Goal: Navigation & Orientation: Find specific page/section

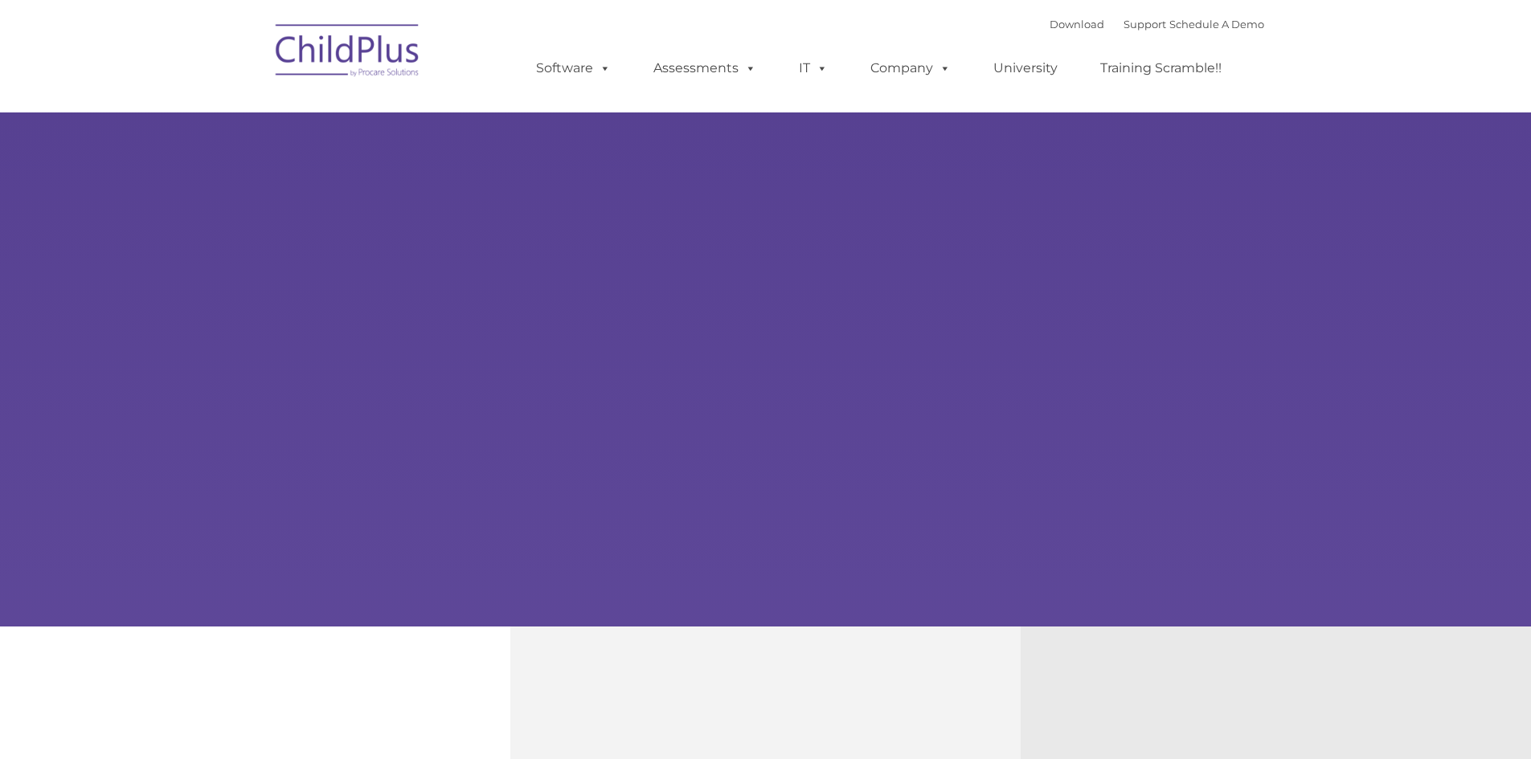
type input ""
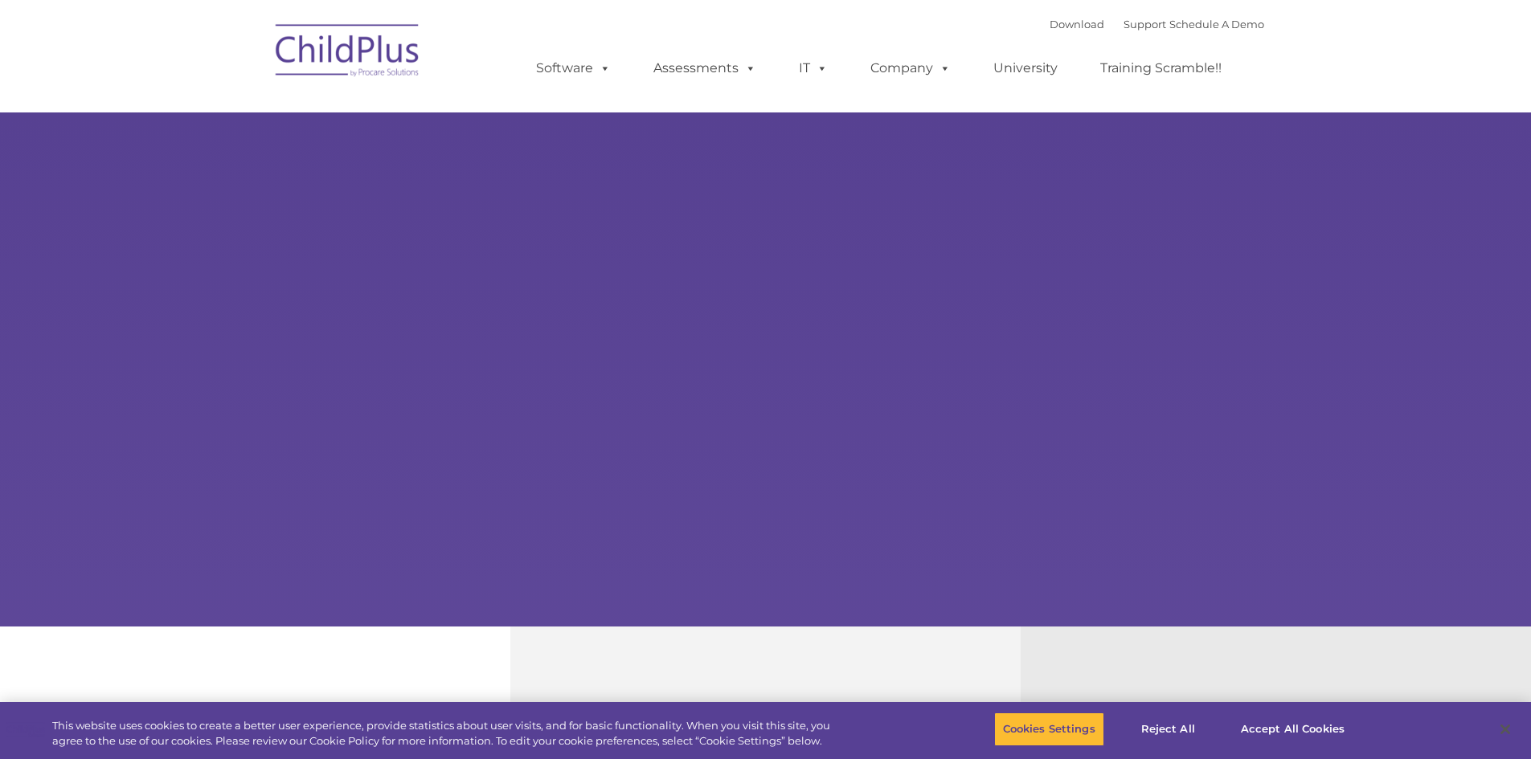
select select "MEDIUM"
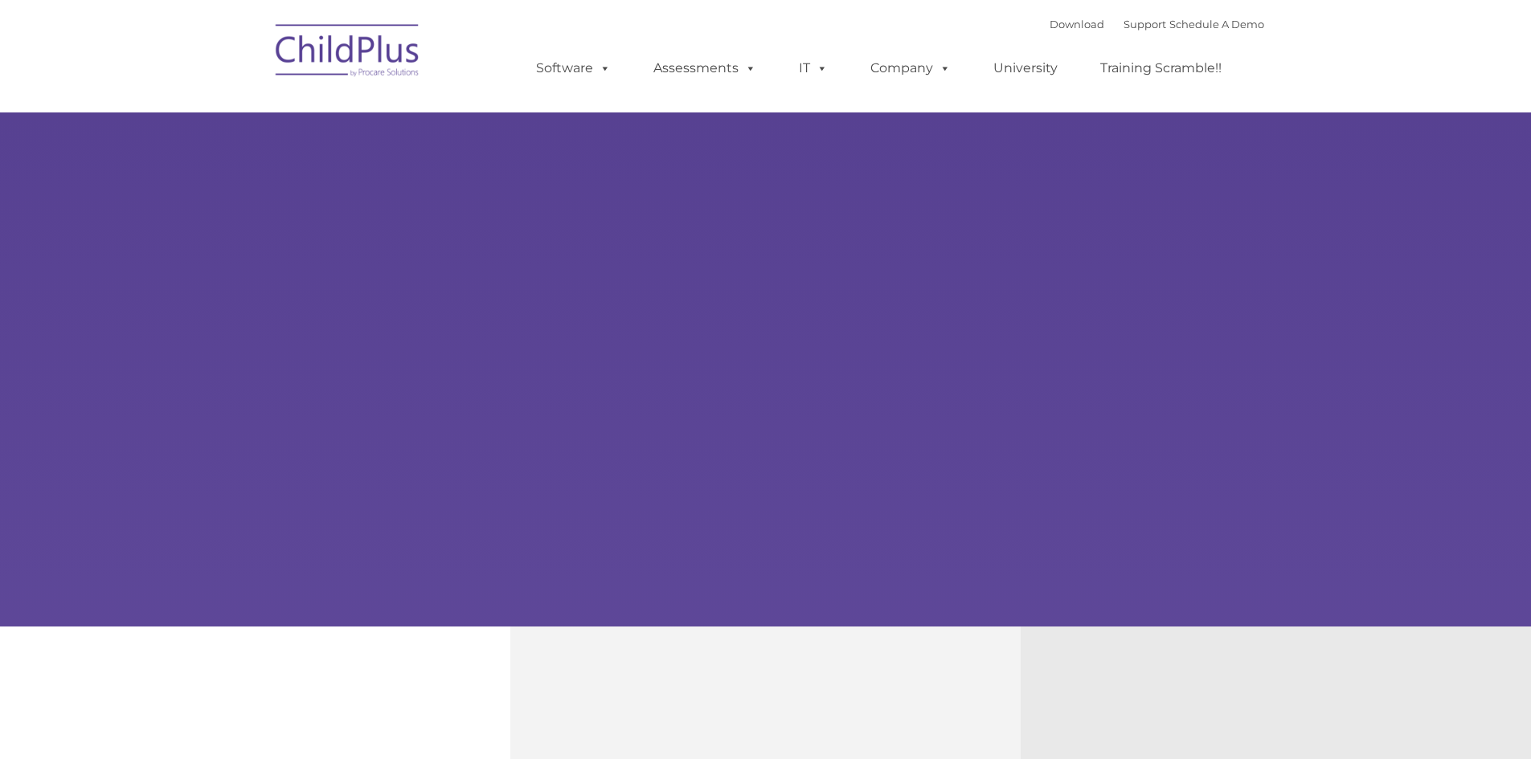
type input ""
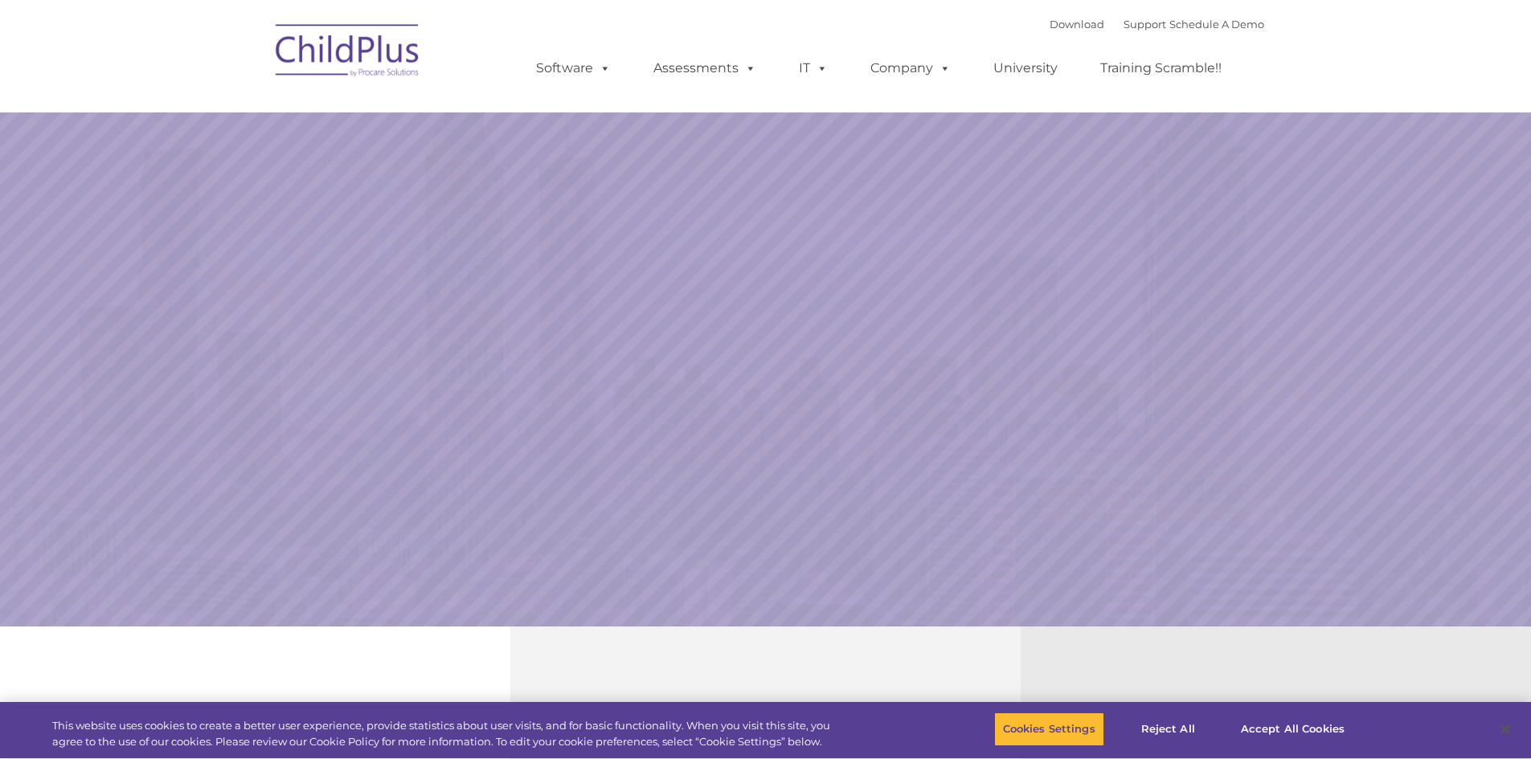
select select "MEDIUM"
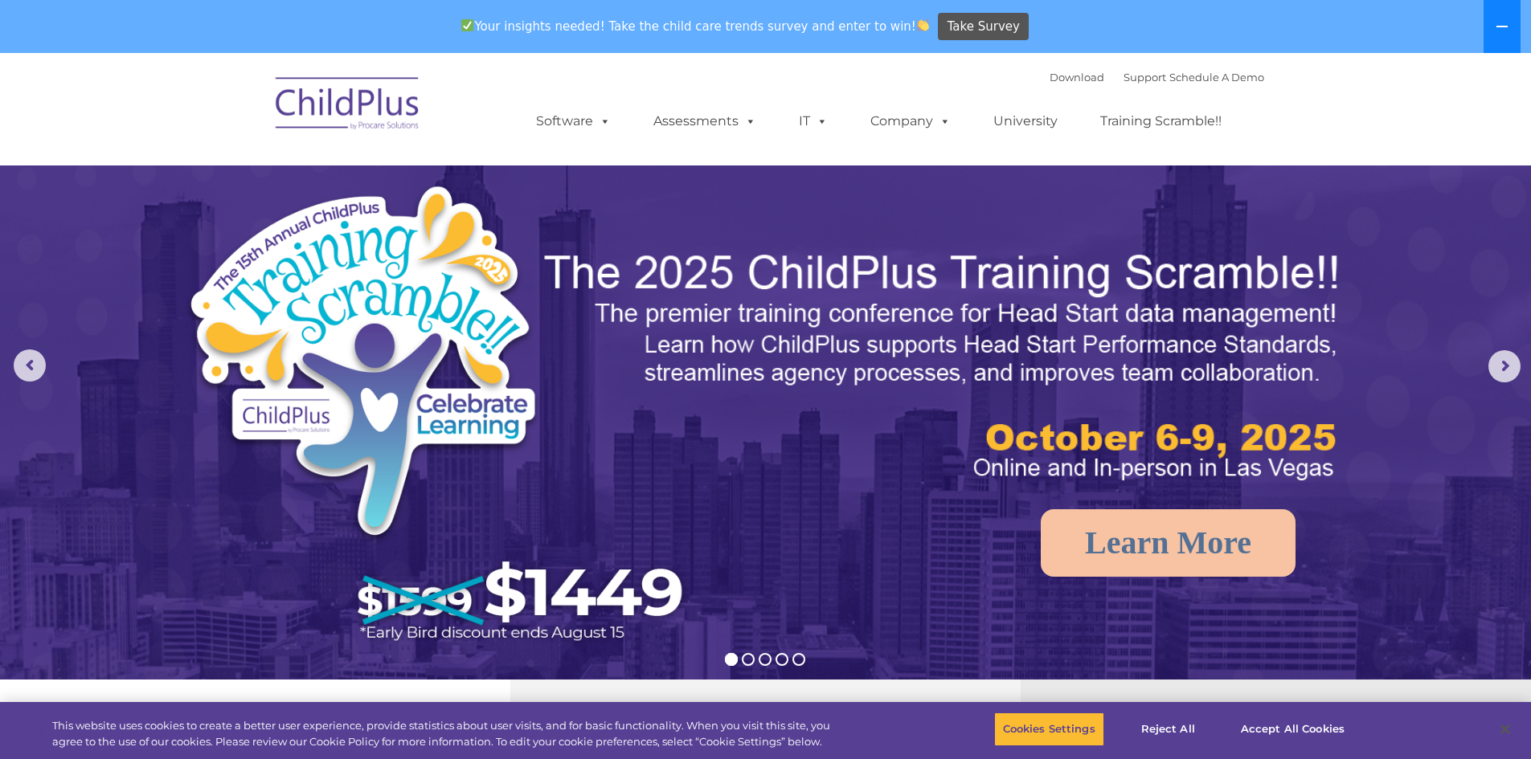
click at [1496, 25] on icon at bounding box center [1502, 26] width 13 height 13
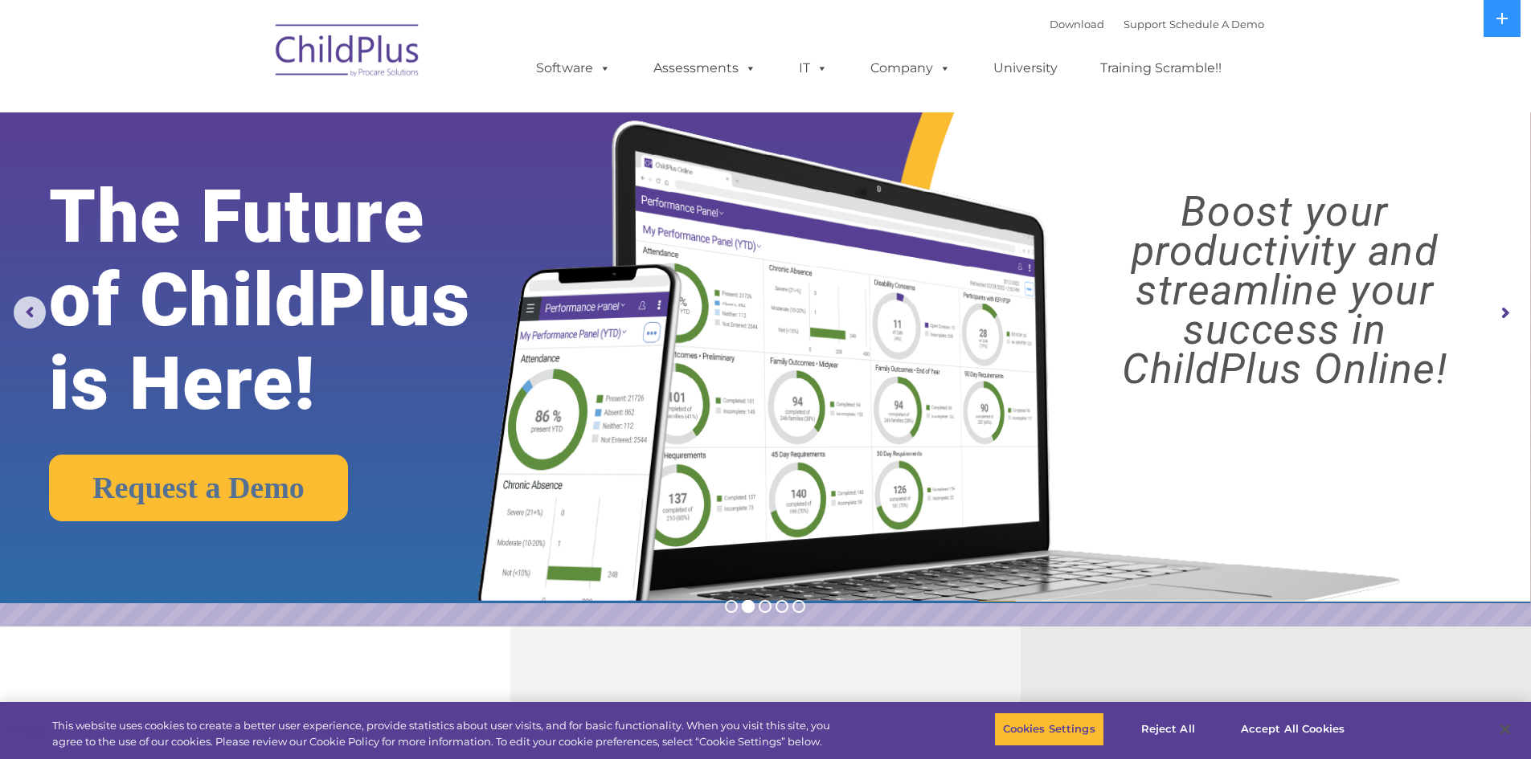
click at [360, 62] on img at bounding box center [348, 53] width 161 height 80
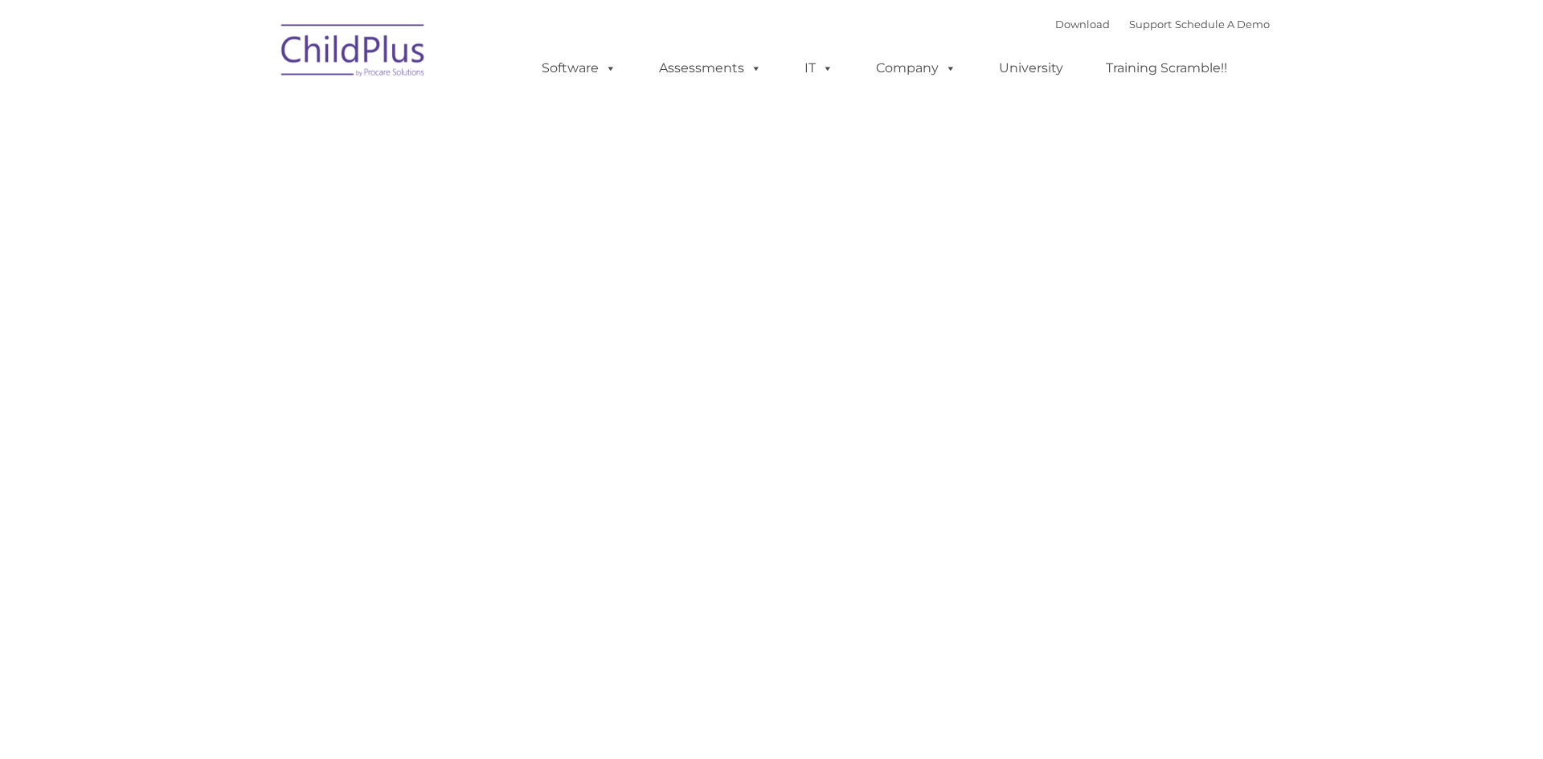
type input ""
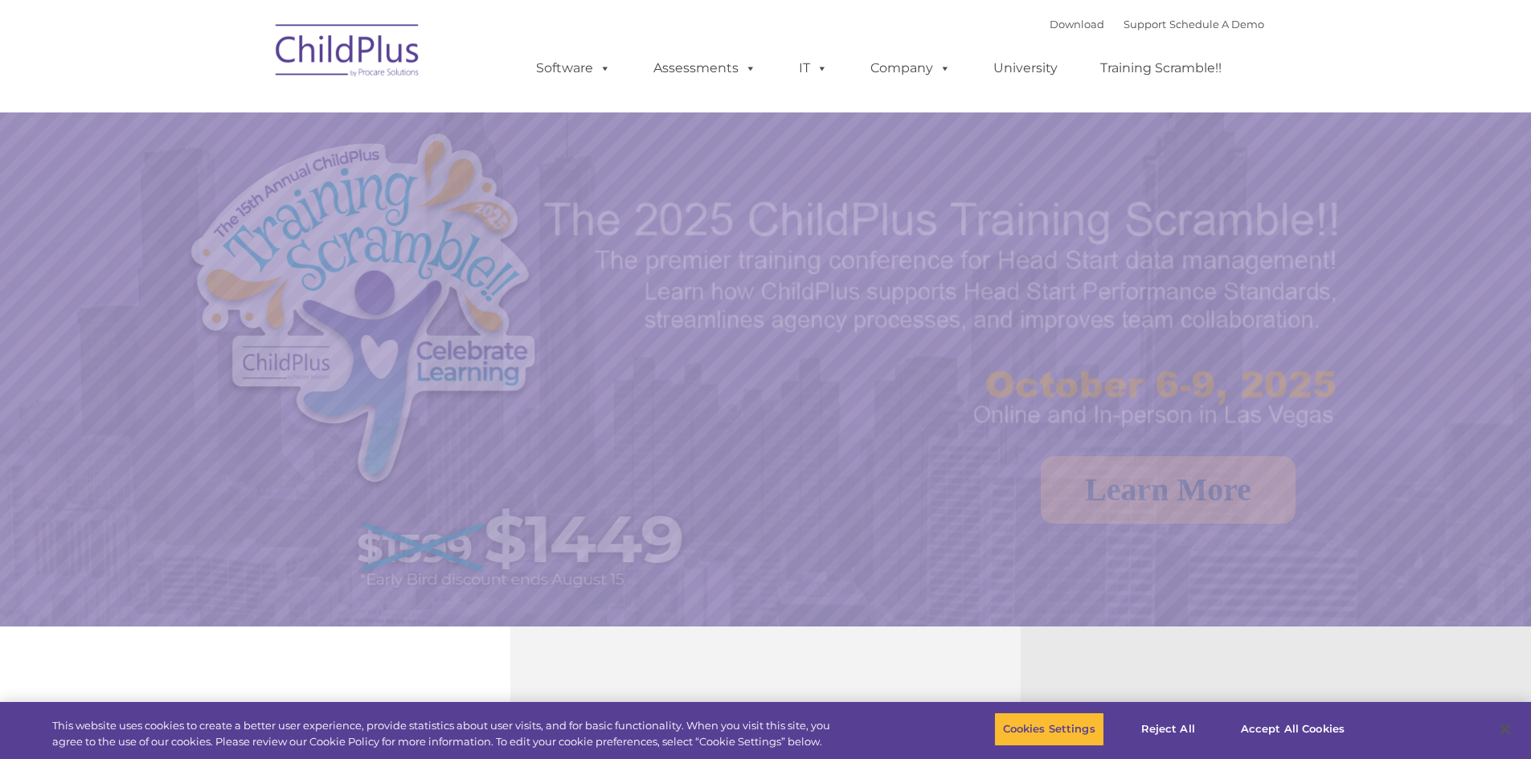
select select "MEDIUM"
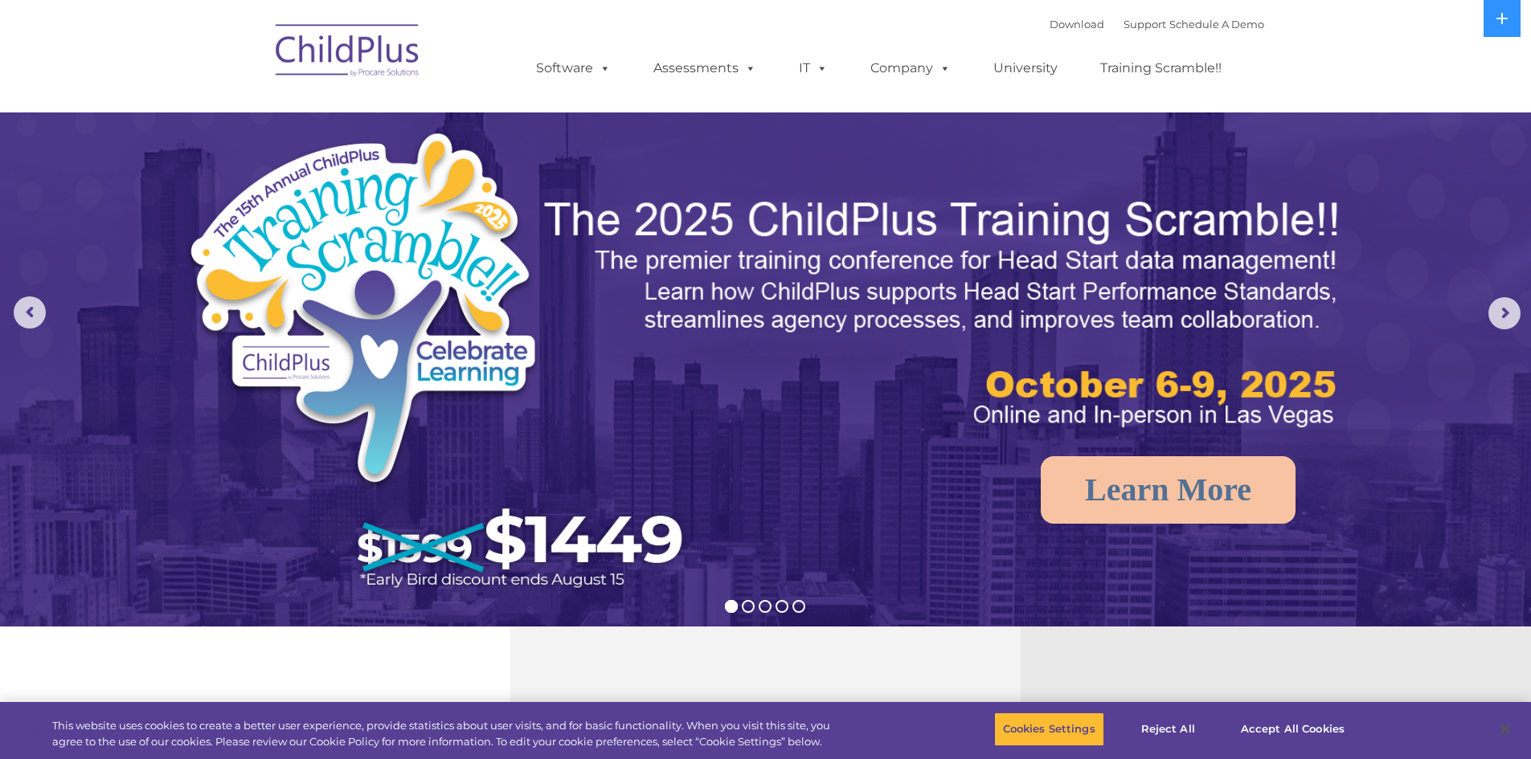
click at [46, 80] on nav "Download Support | Schedule A Demo  MENU MENU Software ChildPlus: The original…" at bounding box center [765, 56] width 1531 height 113
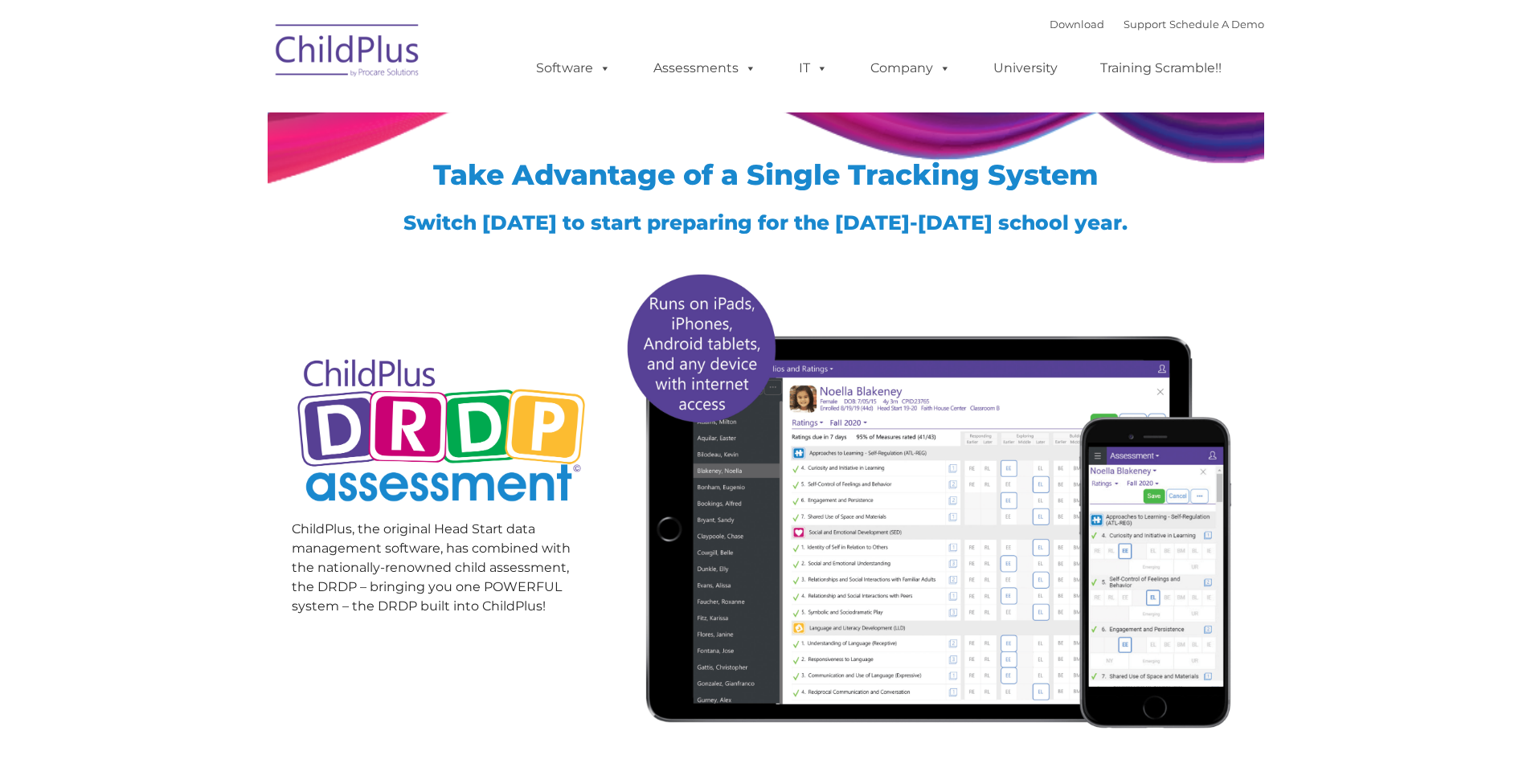
type input ""
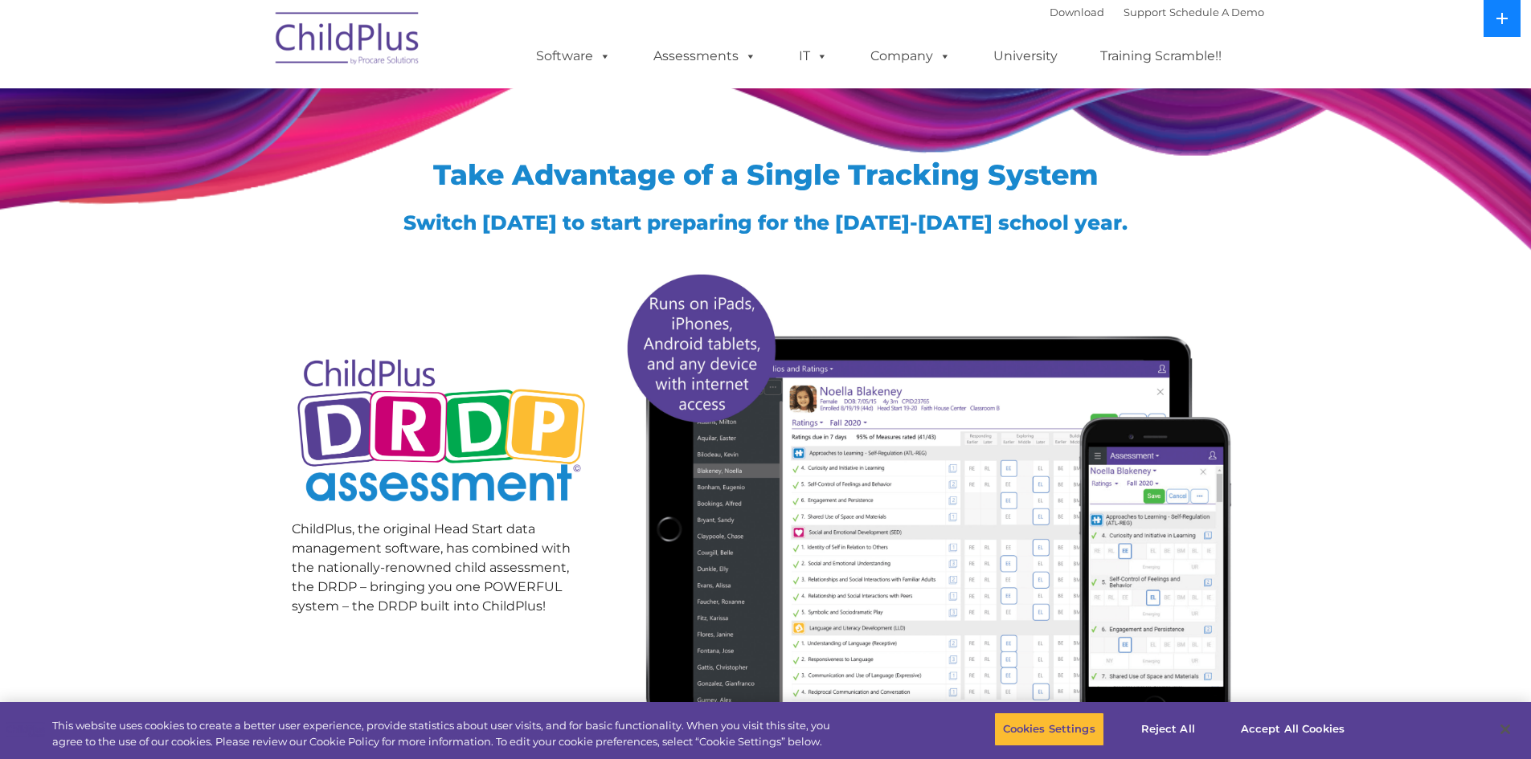
drag, startPoint x: 1488, startPoint y: 2, endPoint x: 256, endPoint y: 182, distance: 1245.8
click at [256, 182] on div "Take Advantage of a Single Tracking System Switch [DATE] to start preparing for…" at bounding box center [765, 415] width 1531 height 703
